Goal: Information Seeking & Learning: Learn about a topic

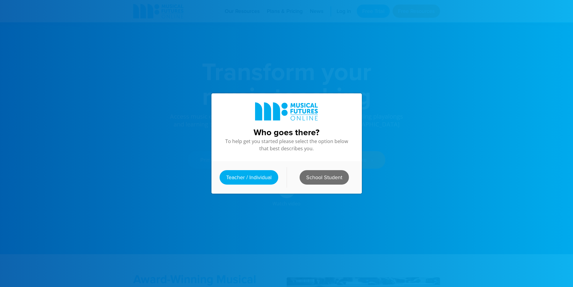
click at [330, 170] on link "School Student" at bounding box center [324, 177] width 49 height 14
